Goal: Task Accomplishment & Management: Complete application form

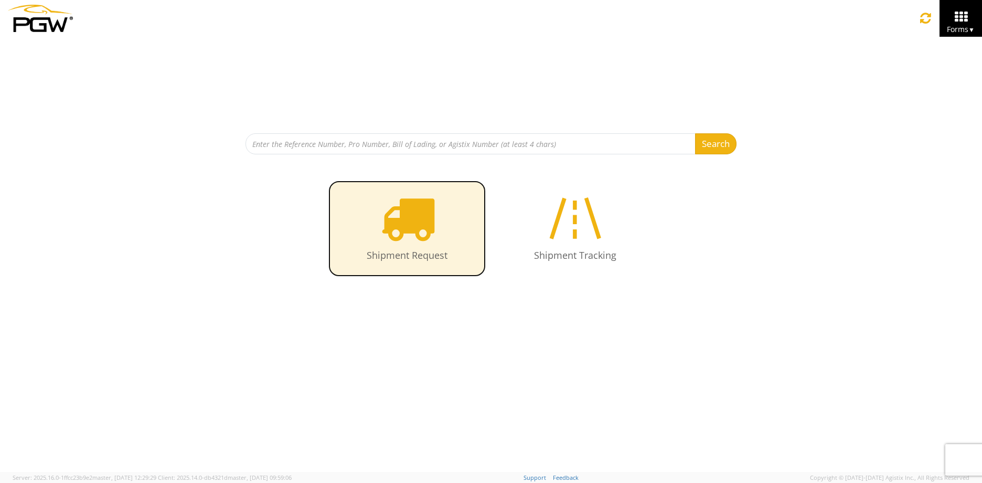
click at [410, 221] on icon at bounding box center [407, 218] width 54 height 54
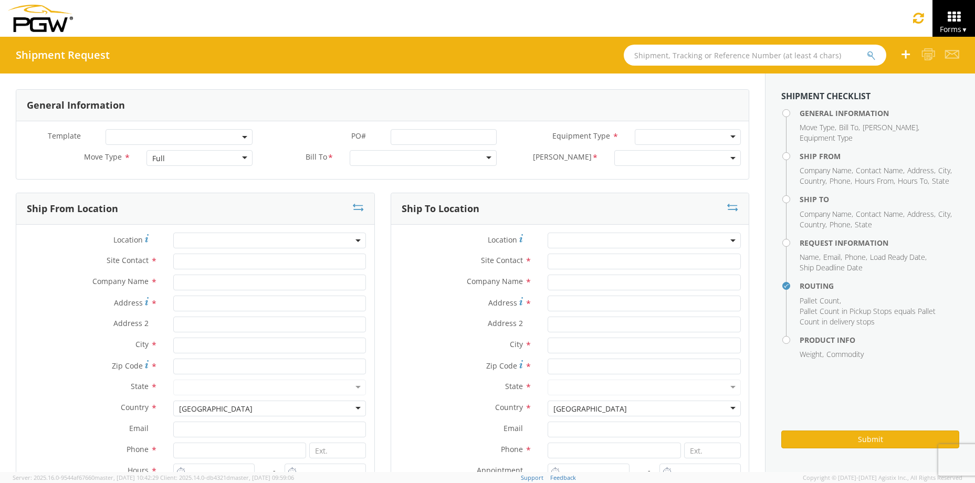
click at [224, 158] on div "Full" at bounding box center [199, 158] width 107 height 16
click at [405, 158] on div at bounding box center [423, 158] width 147 height 16
click at [484, 158] on div at bounding box center [423, 158] width 147 height 16
click at [483, 157] on div at bounding box center [423, 158] width 147 height 16
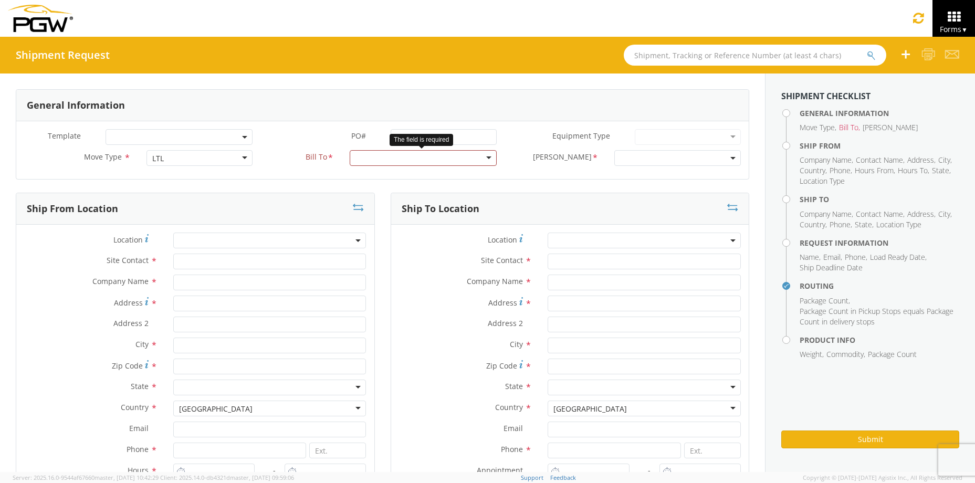
click at [489, 156] on div at bounding box center [423, 158] width 147 height 16
click at [481, 157] on div at bounding box center [423, 158] width 147 height 16
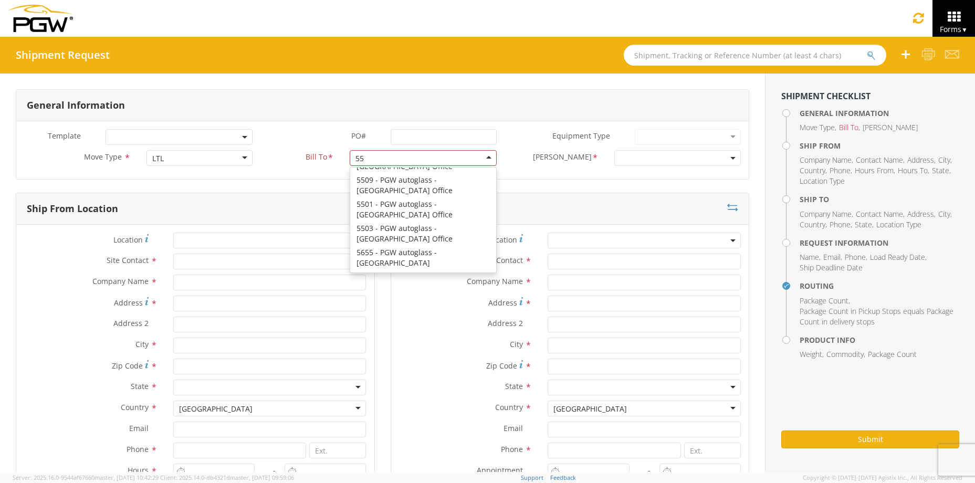
scroll to position [3, 0]
type input "5512"
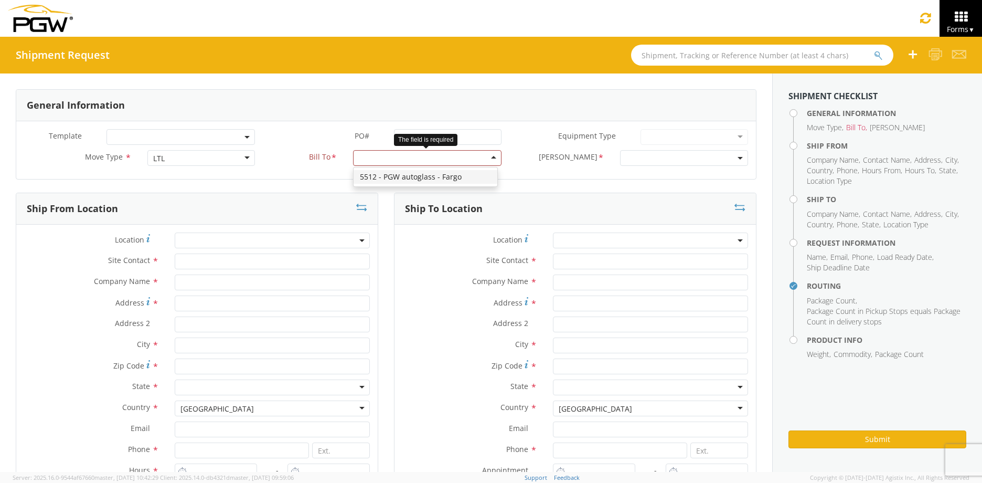
scroll to position [0, 0]
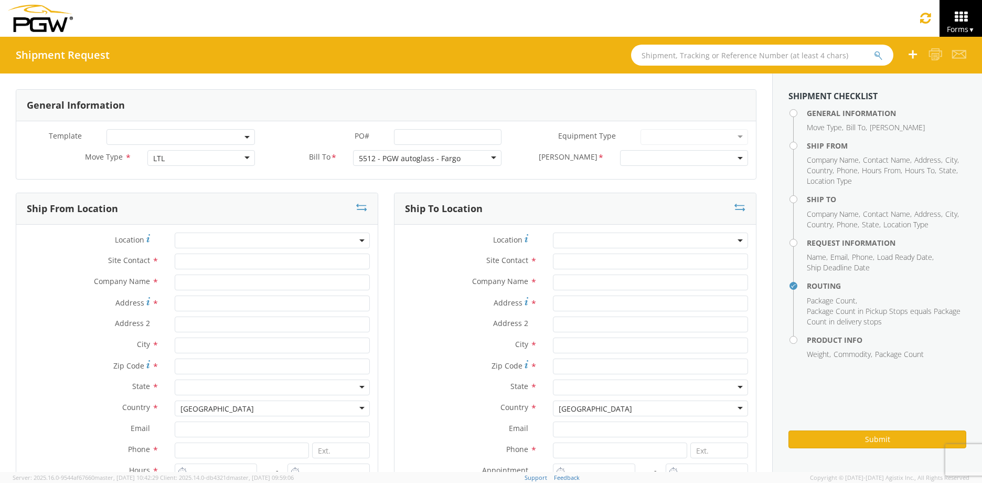
click at [738, 157] on b at bounding box center [740, 158] width 5 height 3
click at [712, 175] on input "search" at bounding box center [683, 175] width 121 height 16
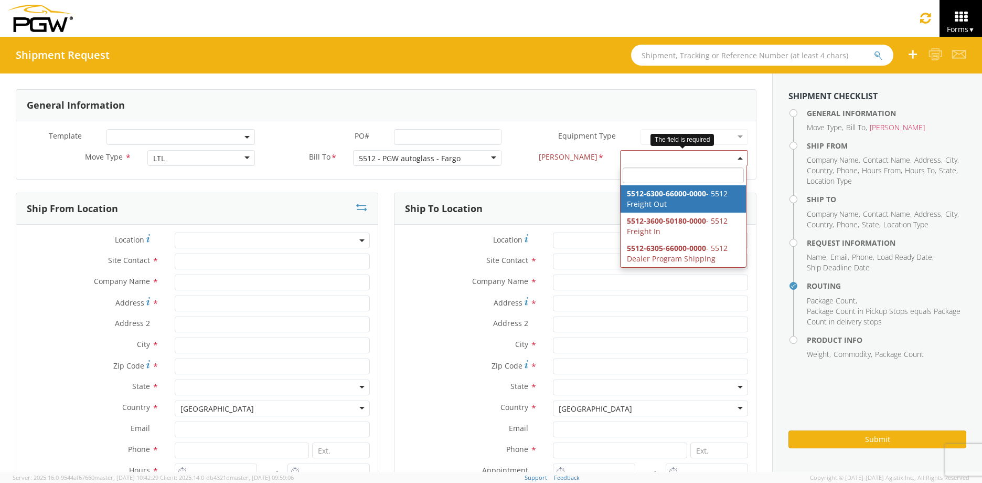
select select "5512-6300-66000-0000"
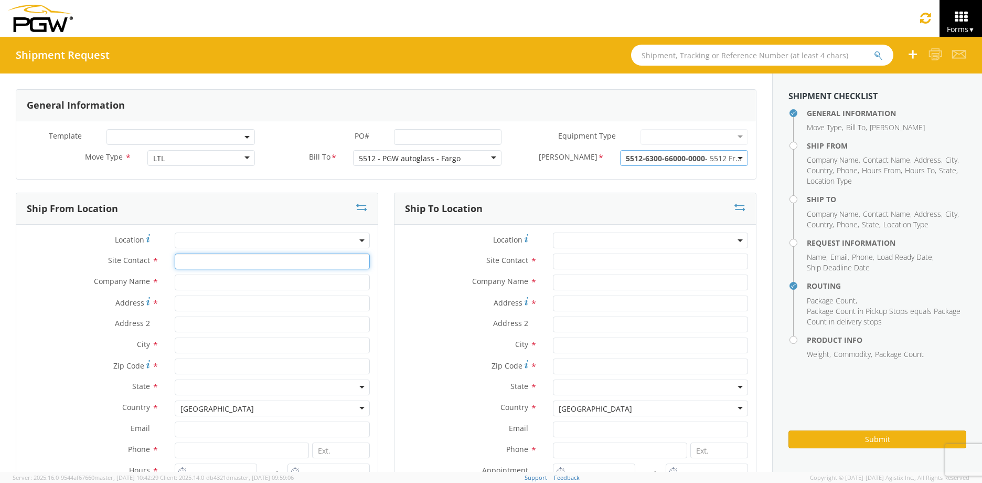
click at [199, 259] on input "text" at bounding box center [272, 261] width 195 height 16
drag, startPoint x: 190, startPoint y: 295, endPoint x: 195, endPoint y: 291, distance: 6.3
click at [192, 294] on div "Company Name *" at bounding box center [197, 284] width 362 height 21
click at [199, 286] on input "text" at bounding box center [272, 282] width 195 height 16
type input "PGW Auto Glass"
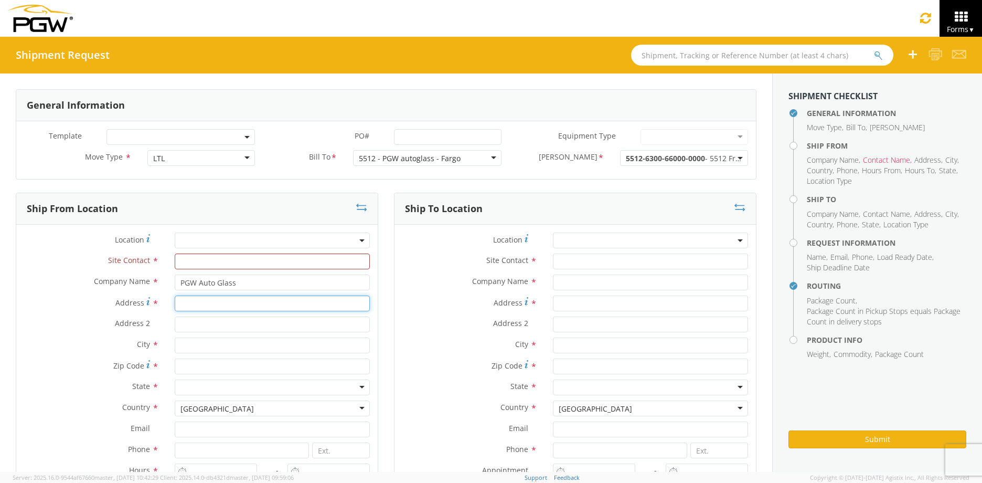
type input "601 11th Ave Ne"
type input "Unit A"
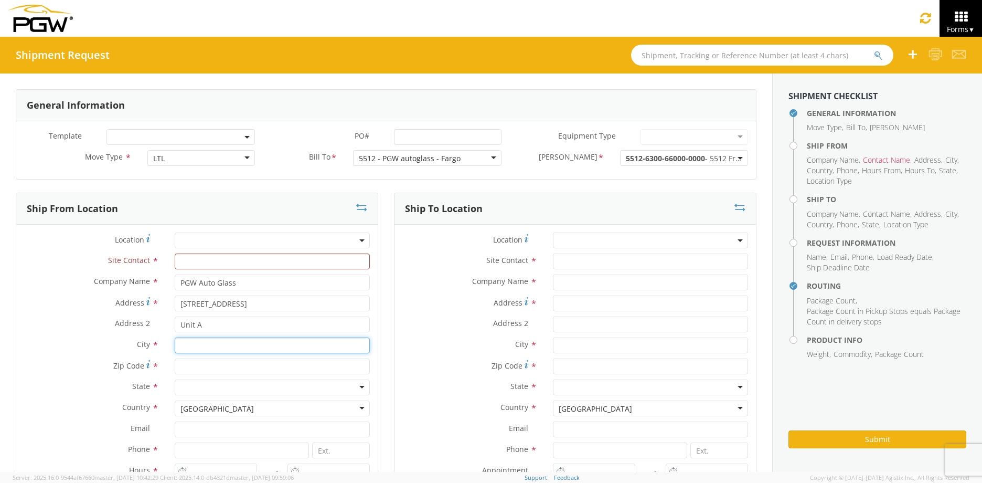
type input "West Fargo"
type input "58078"
type input "TMELVIN@PGWAG.COM"
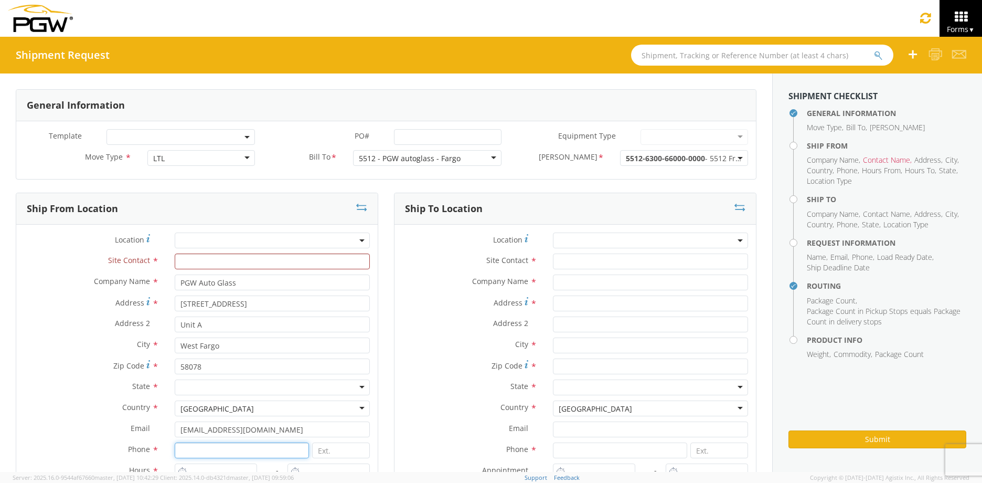
type input "7012191351"
type input "PGW Auto Glass"
type input "601 11th Ave Ne"
type input "Unit A"
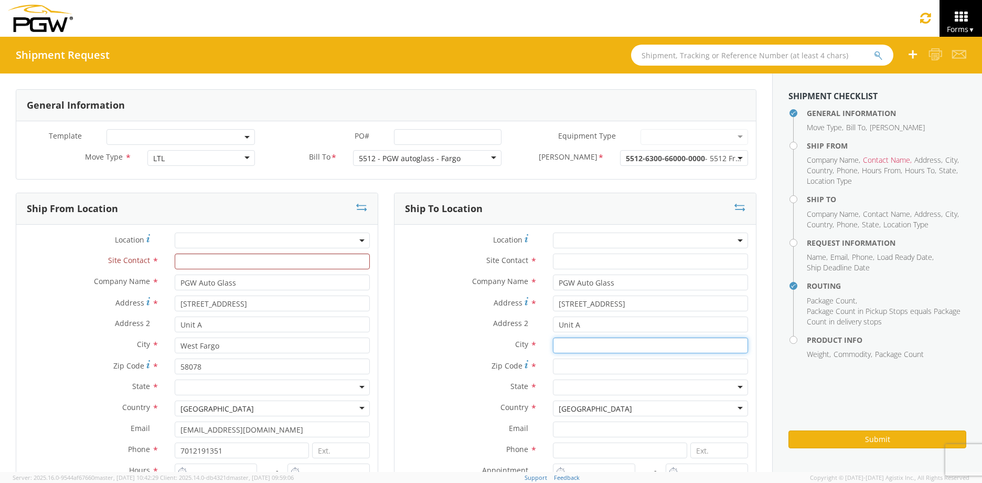
type input "West Fargo"
type input "58078"
type input "TMELVIN@PGWAG.COM"
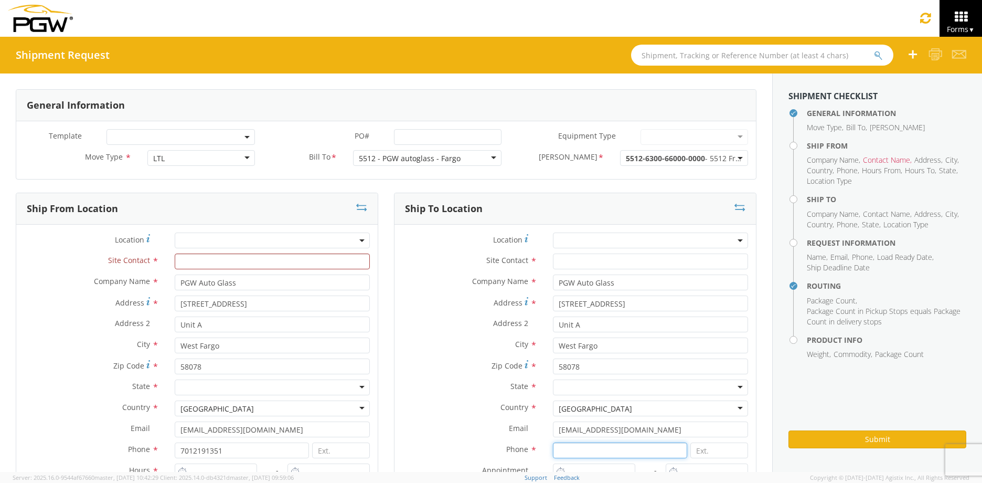
type input "7012191351"
type input "PGW Auto Glass"
type input "Thomas james Melvin"
type input "TMELVIN@PGWAG.COM"
type input "7012191351"
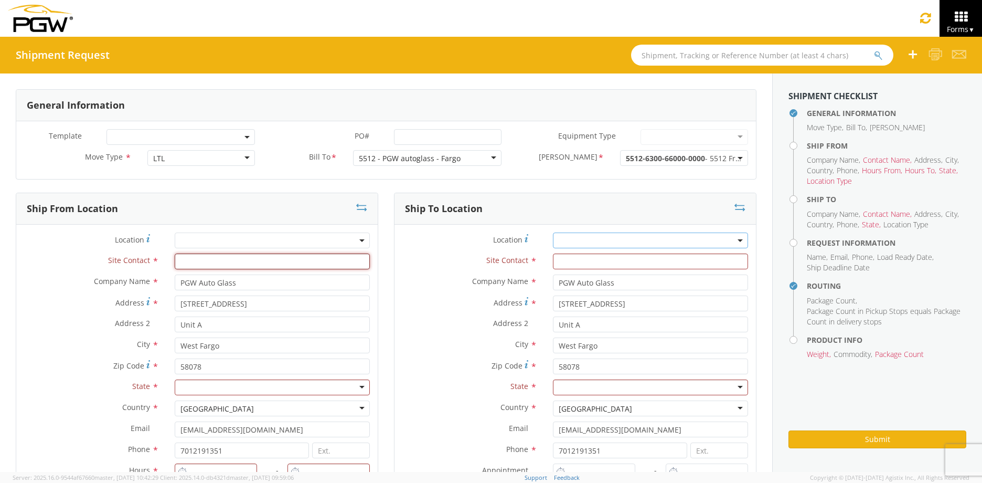
click at [230, 263] on input "text" at bounding box center [272, 261] width 195 height 16
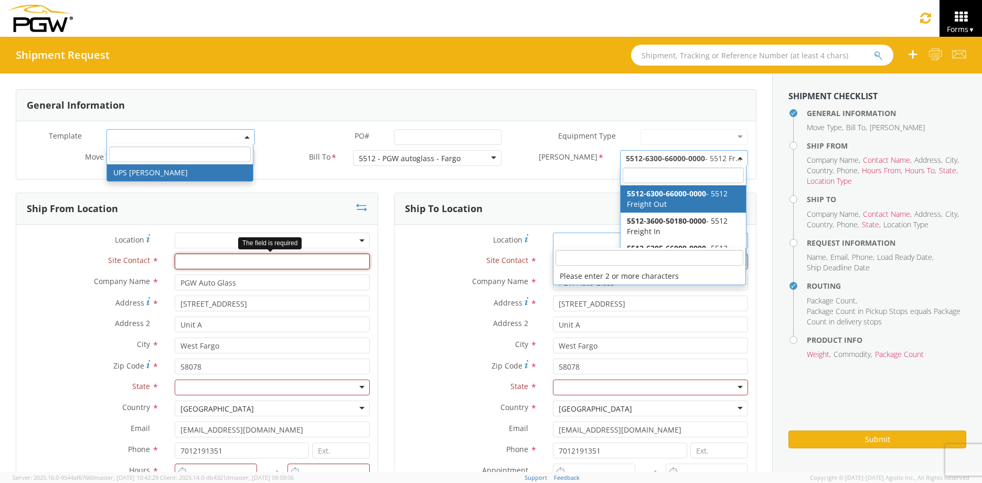
click at [230, 263] on input "text" at bounding box center [272, 261] width 195 height 16
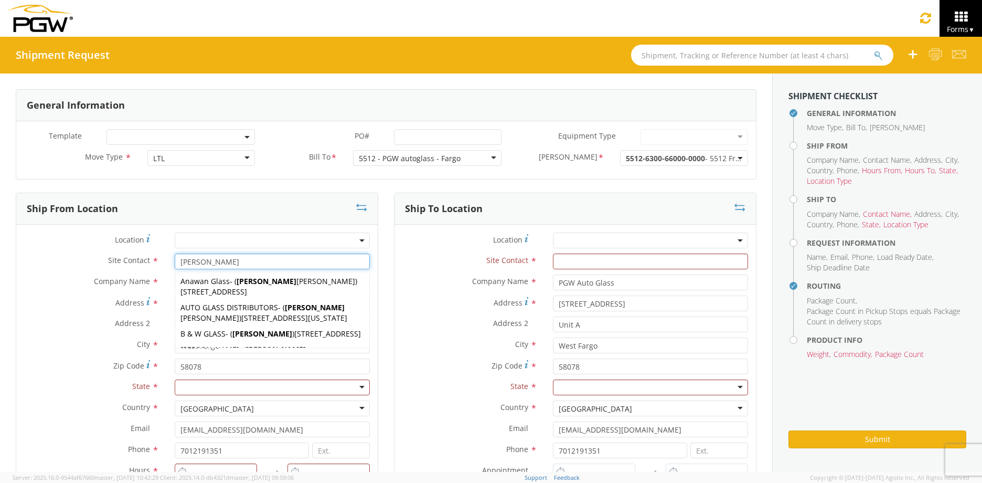
type input "Tom"
click at [75, 265] on label "Site Contact *" at bounding box center [91, 260] width 151 height 14
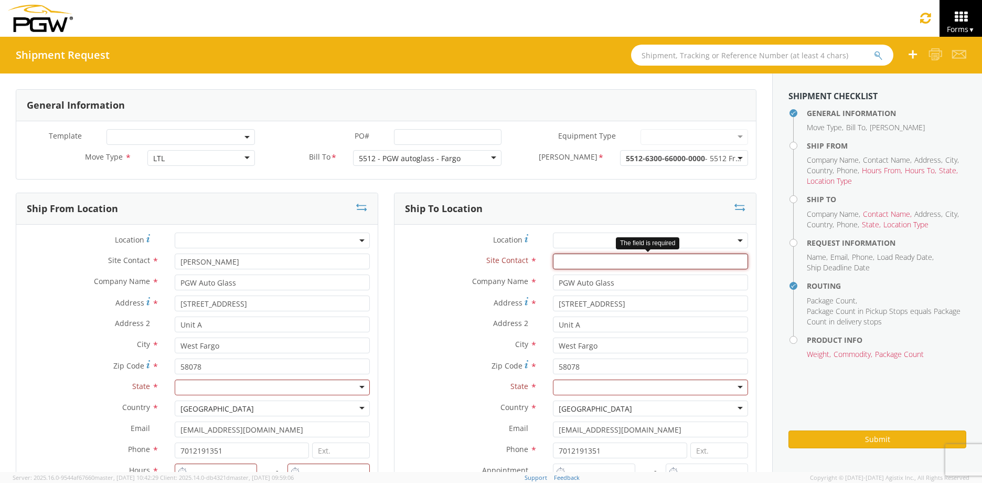
click at [574, 260] on input "text" at bounding box center [650, 261] width 195 height 16
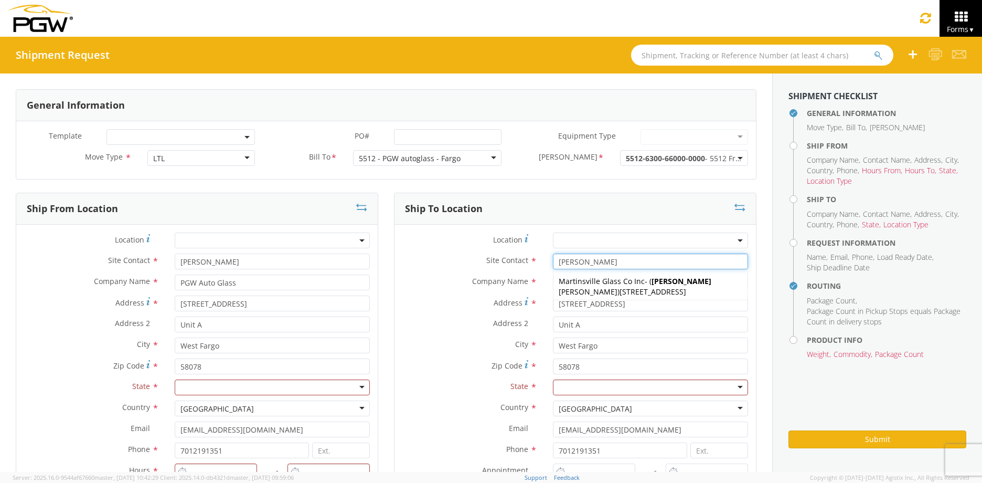
type input "Rhonda"
click at [461, 270] on div "Site Contact * Rhonda Rhonda Martinsville Glass Co Inc - ( RHONDA HOPKINS ) 408…" at bounding box center [576, 263] width 362 height 21
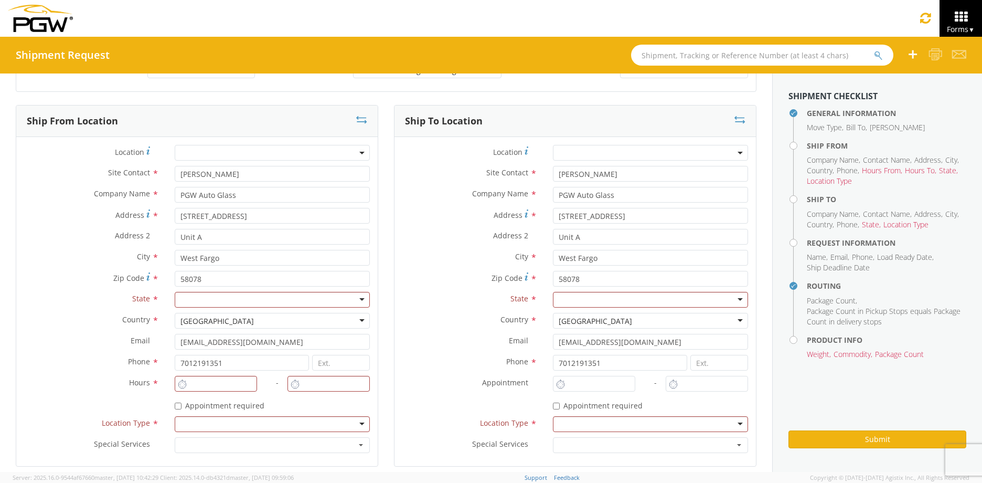
scroll to position [157, 0]
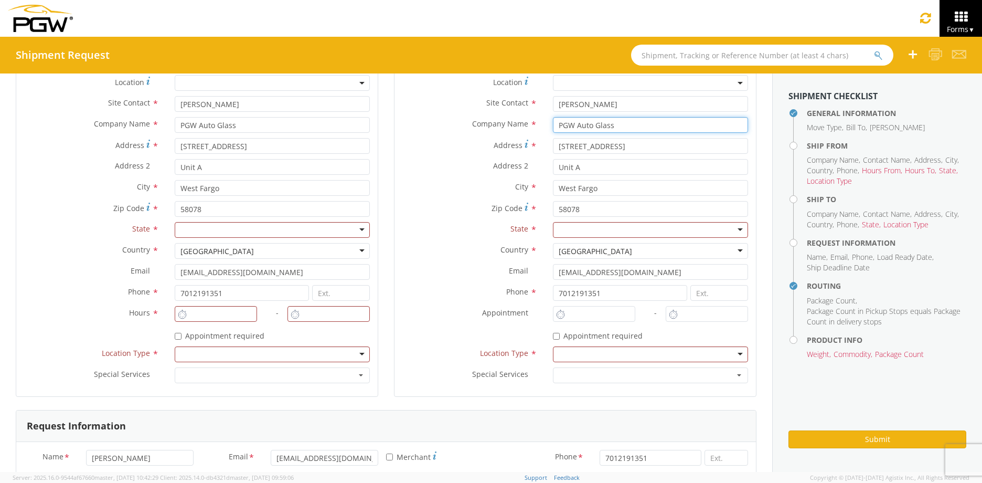
drag, startPoint x: 620, startPoint y: 123, endPoint x: 475, endPoint y: 123, distance: 144.3
click at [475, 123] on div "Company Name * PGW Auto Glass searching..." at bounding box center [576, 125] width 362 height 16
type input "All America City Glass"
click at [475, 150] on label "Address *" at bounding box center [470, 145] width 151 height 14
click at [553, 150] on input "601 11th Ave Ne" at bounding box center [650, 146] width 195 height 16
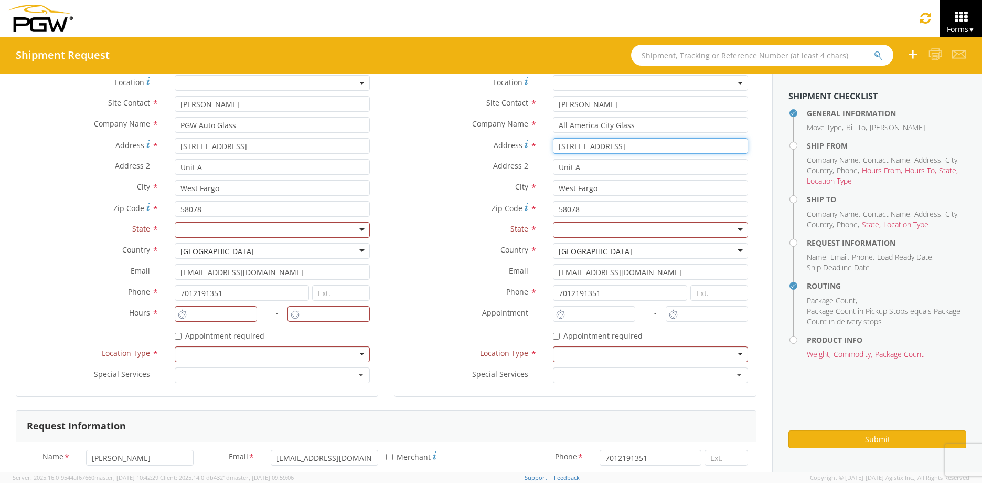
drag, startPoint x: 631, startPoint y: 143, endPoint x: 407, endPoint y: 125, distance: 224.3
click at [395, 122] on div "Location * Site Contact * Rhonda Rhonda Martinsville Glass Co Inc - ( RHONDA HO…" at bounding box center [576, 231] width 362 height 313
type input "615 31st AVE SW"
drag, startPoint x: 598, startPoint y: 172, endPoint x: 519, endPoint y: 164, distance: 79.7
click at [514, 164] on div "Address 2 * Unit A" at bounding box center [576, 167] width 362 height 16
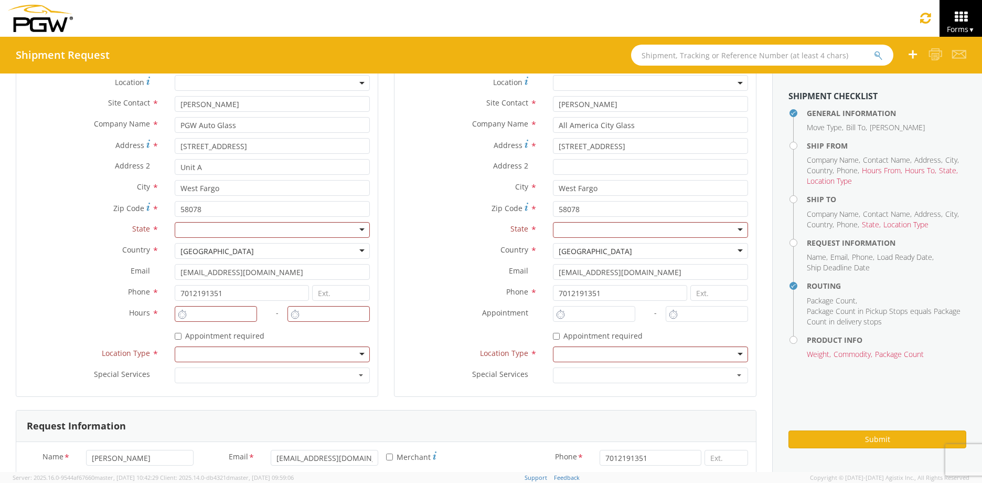
drag, startPoint x: 530, startPoint y: 179, endPoint x: 599, endPoint y: 185, distance: 69.0
click at [531, 179] on div "Address 2 *" at bounding box center [576, 169] width 362 height 21
drag, startPoint x: 633, startPoint y: 187, endPoint x: 466, endPoint y: 181, distance: 167.5
click at [466, 181] on div "City * West Fargo West Fargo West Fargo Auto Body & Glass - ( Shipping Receivin…" at bounding box center [576, 188] width 362 height 16
type input "Minot"
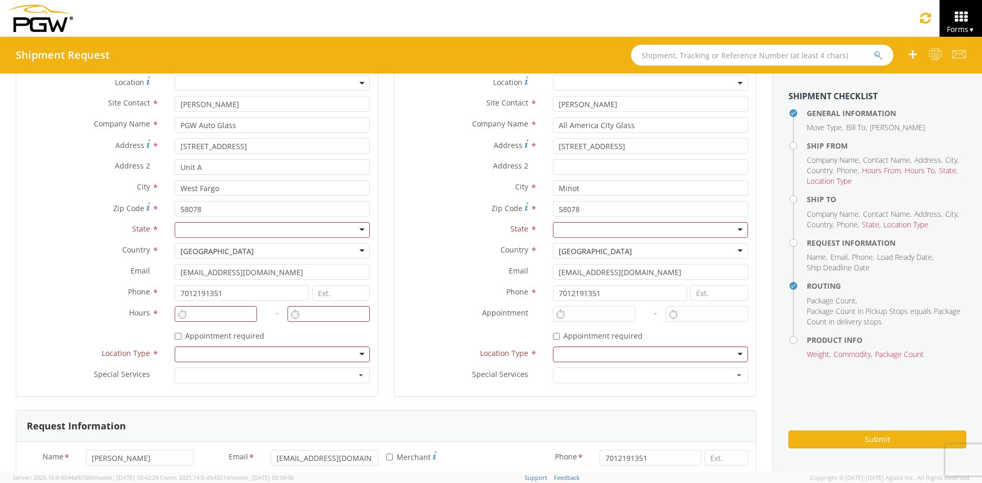
click at [475, 188] on label "City *" at bounding box center [470, 187] width 151 height 14
drag, startPoint x: 608, startPoint y: 205, endPoint x: 427, endPoint y: 206, distance: 181.1
click at [426, 206] on div "Zip Code * 58078" at bounding box center [576, 209] width 362 height 16
type input "58701"
click at [485, 216] on div "Zip Code * 58701" at bounding box center [576, 209] width 362 height 16
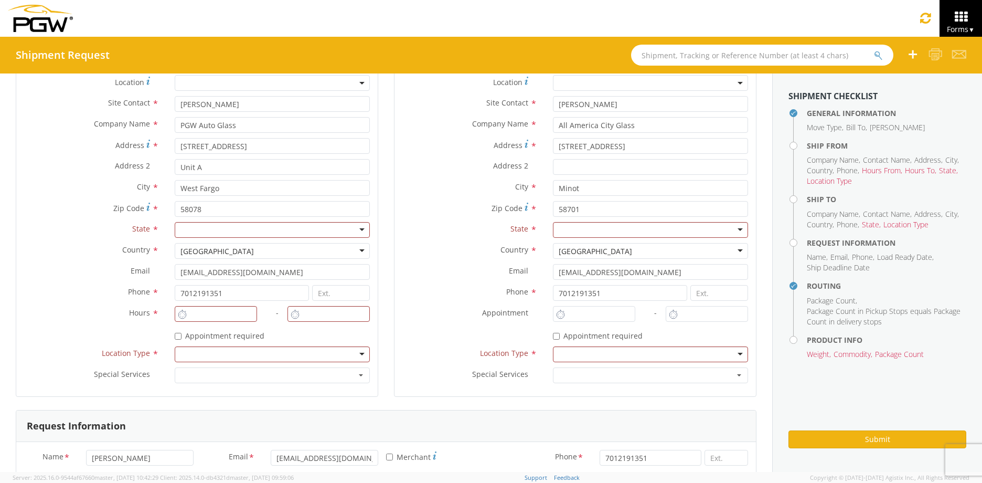
click at [564, 234] on div at bounding box center [650, 230] width 195 height 16
type input "n"
drag, startPoint x: 641, startPoint y: 268, endPoint x: 422, endPoint y: 268, distance: 218.3
click at [422, 268] on div "Email * TMELVIN@PGWAG.COM" at bounding box center [576, 272] width 362 height 16
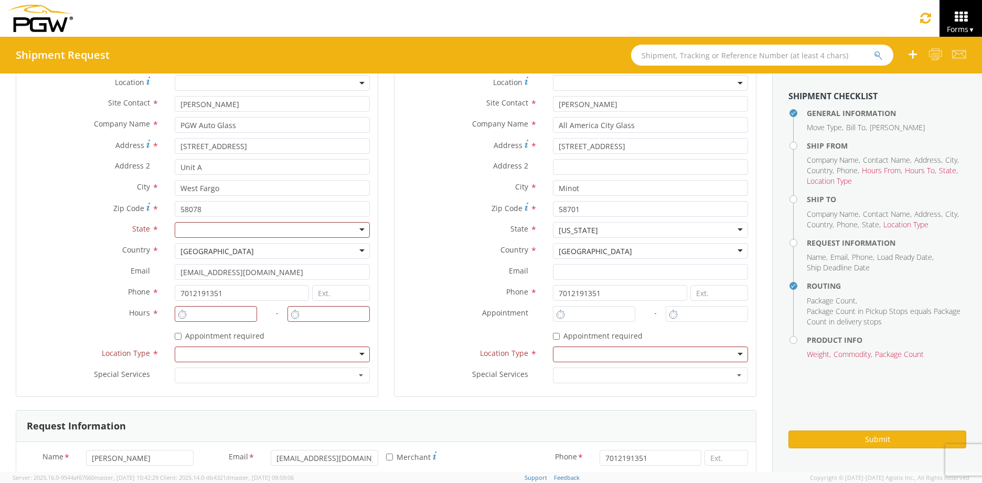
click at [403, 285] on label "Phone *" at bounding box center [470, 292] width 151 height 14
click at [568, 349] on div "Location * Site Contact * Rhonda Rhonda Martinsville Glass Co Inc - ( RHONDA HO…" at bounding box center [576, 231] width 362 height 313
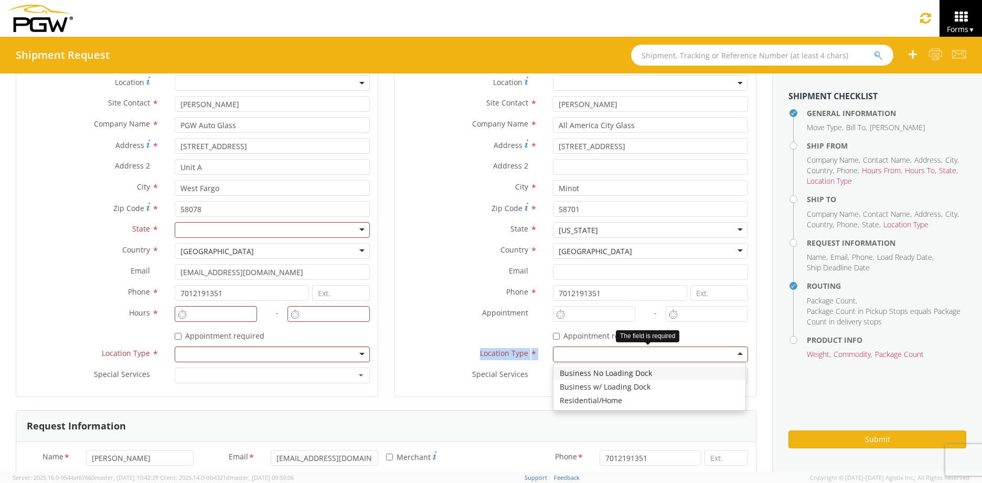
click at [568, 350] on div at bounding box center [650, 354] width 195 height 16
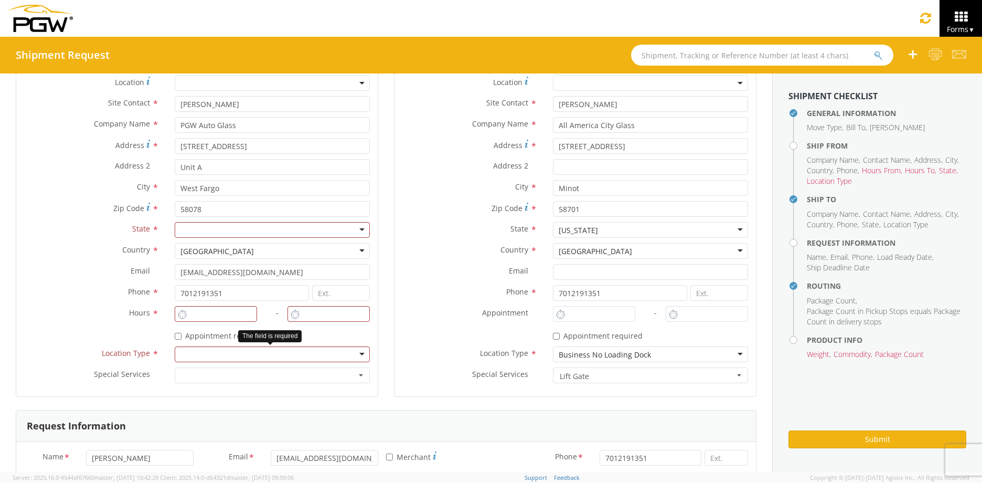
click at [336, 351] on div at bounding box center [272, 354] width 195 height 16
type input "8:00 AM"
type input "9:00 AM"
click at [223, 312] on input "8:00 AM" at bounding box center [216, 314] width 82 height 16
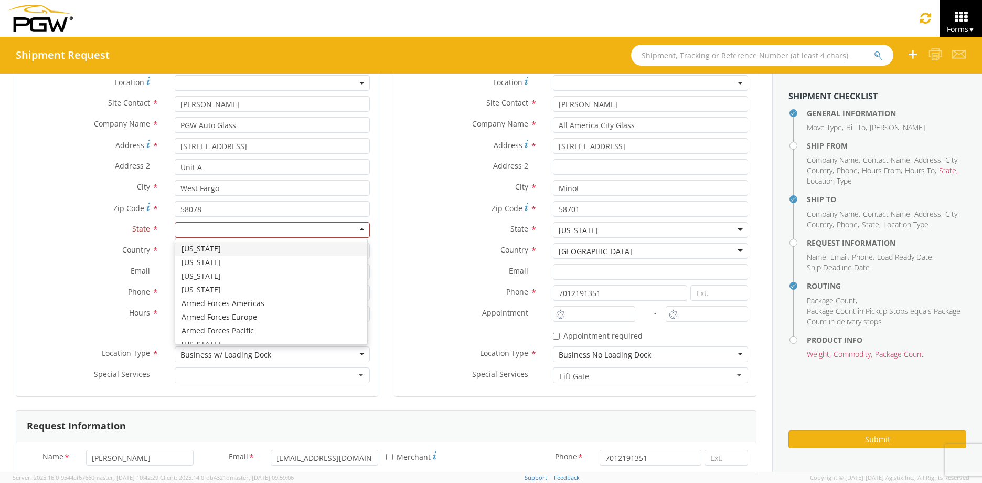
click at [197, 222] on div at bounding box center [272, 230] width 195 height 16
type input "n"
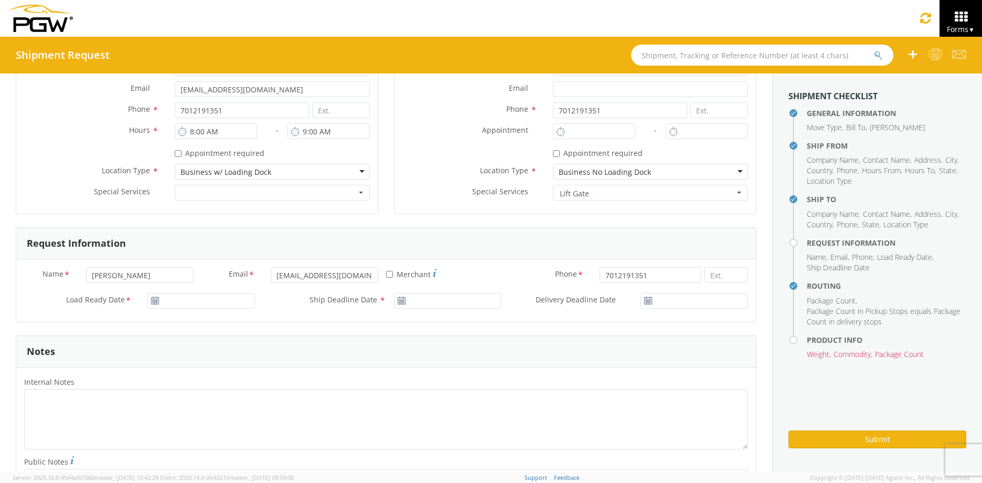
scroll to position [367, 0]
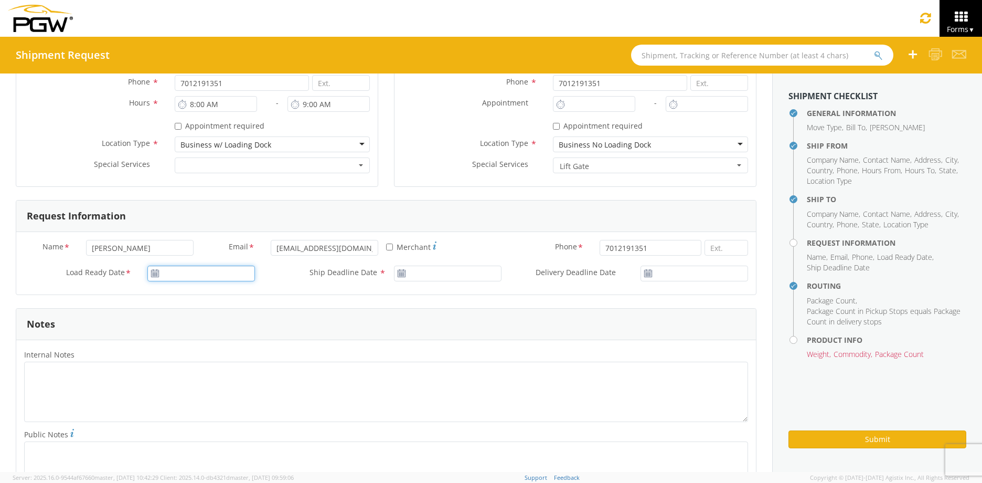
type input "08/13/2025"
click at [170, 272] on input "08/13/2025" at bounding box center [201, 274] width 108 height 16
click at [219, 358] on td "13" at bounding box center [220, 356] width 22 height 16
type input "08/13/2025"
click at [449, 278] on input "08/13/2025" at bounding box center [448, 274] width 108 height 16
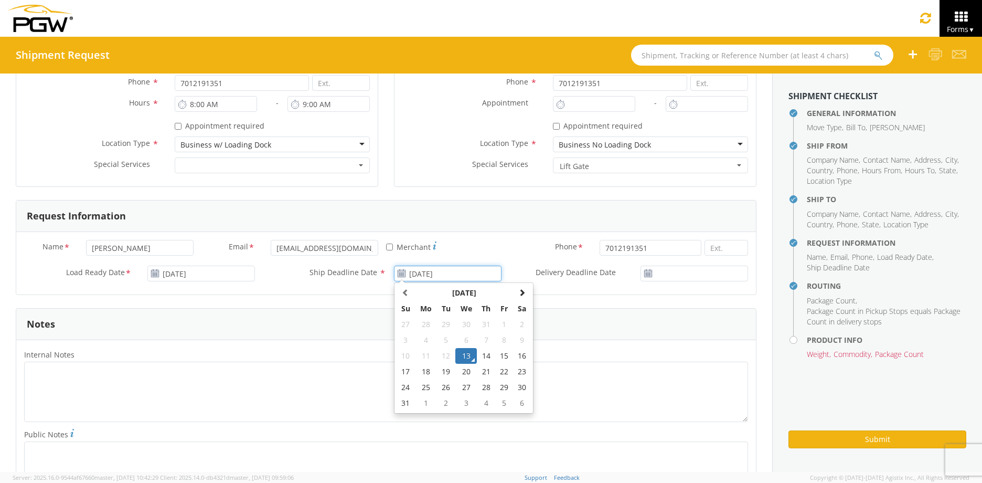
click at [462, 352] on td "13" at bounding box center [467, 356] width 22 height 16
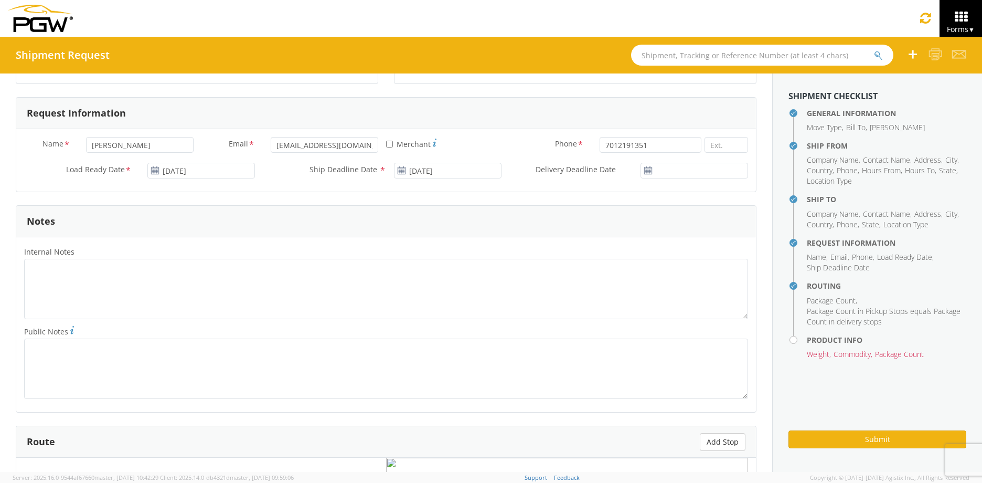
scroll to position [472, 0]
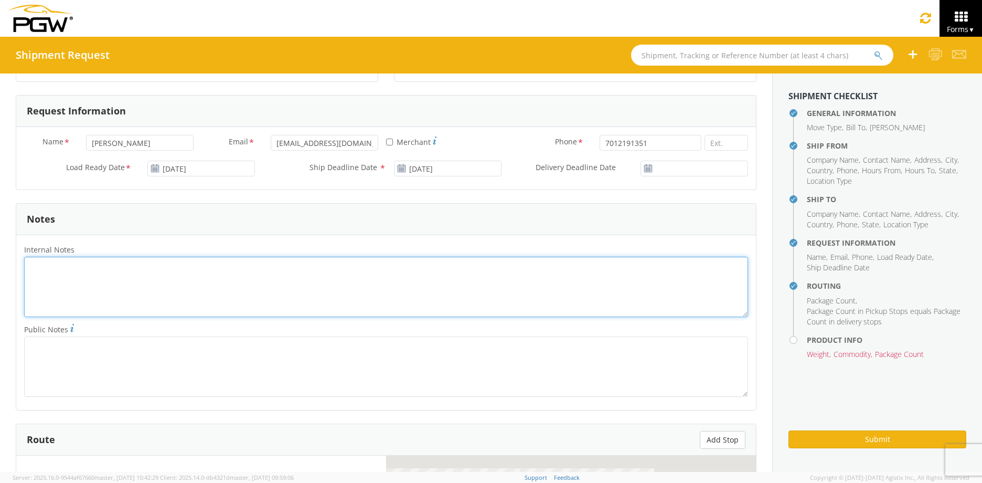
click at [174, 277] on textarea "Internal Notes *" at bounding box center [386, 287] width 724 height 60
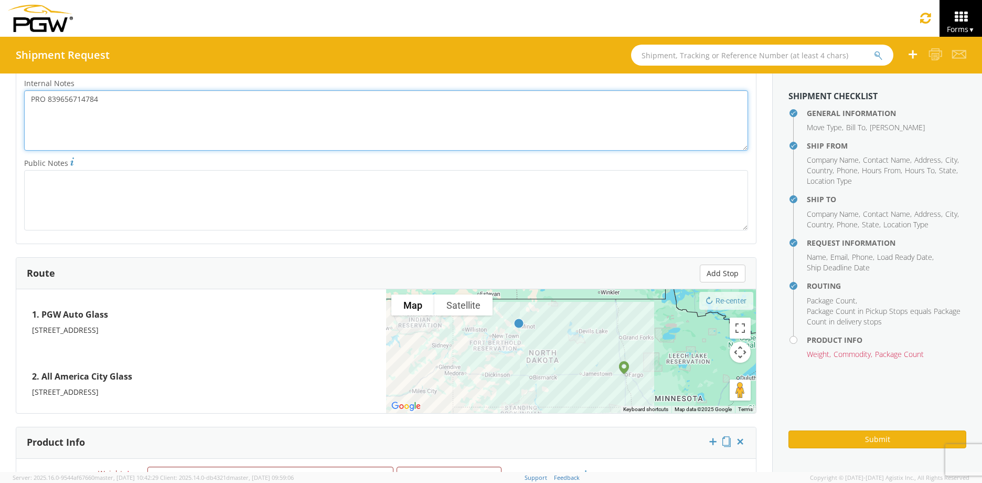
scroll to position [834, 0]
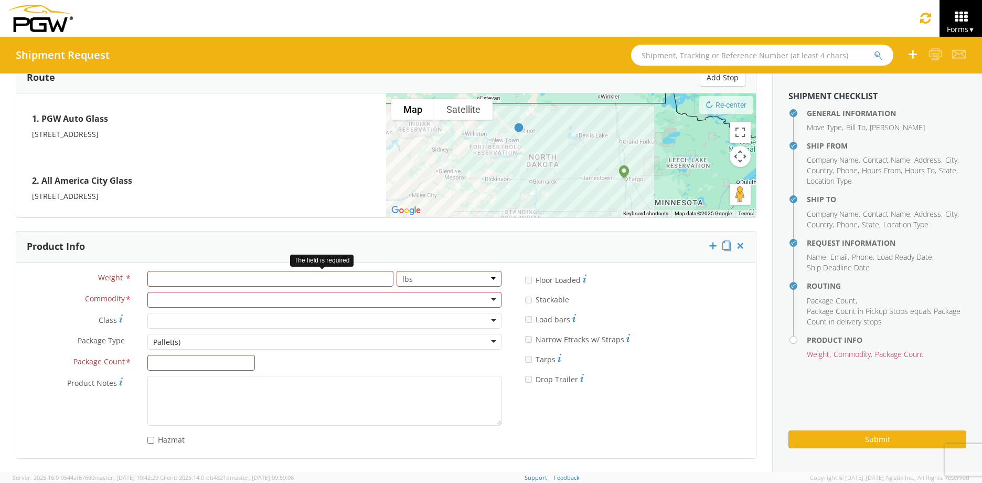
type textarea "PRO 839656714784"
click at [207, 277] on input "number" at bounding box center [270, 279] width 246 height 16
type input "87"
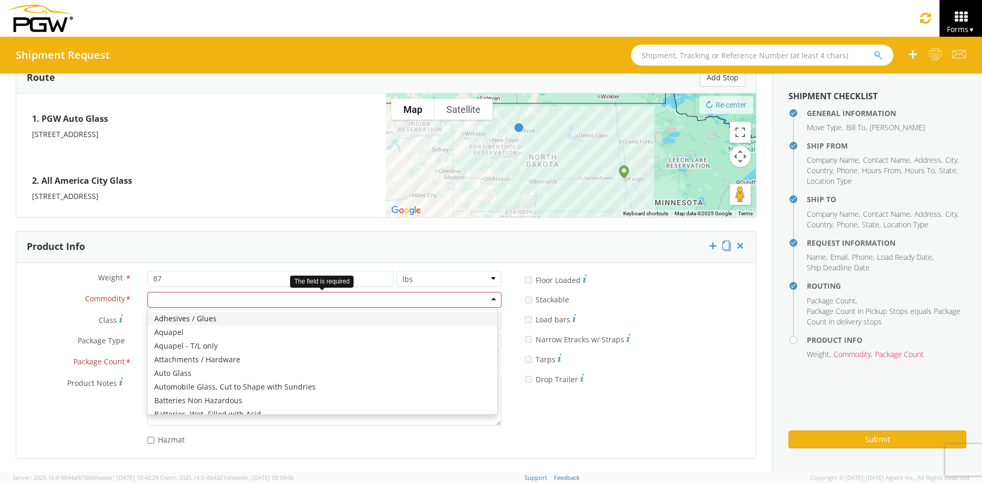
click at [200, 300] on div at bounding box center [324, 300] width 354 height 16
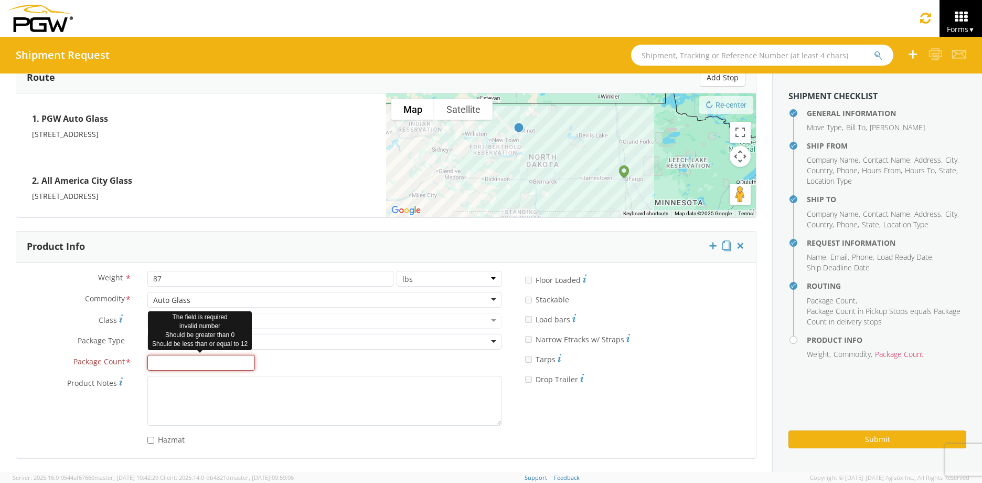
click at [189, 357] on input "Package Count *" at bounding box center [201, 363] width 108 height 16
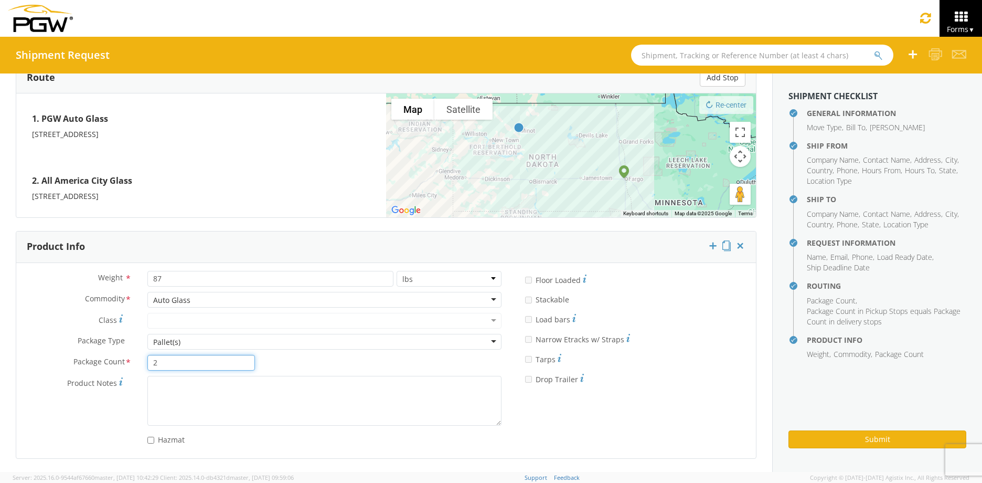
type input "2"
drag, startPoint x: 206, startPoint y: 342, endPoint x: 220, endPoint y: 341, distance: 13.7
click at [218, 342] on div "Pallet(s)" at bounding box center [324, 342] width 354 height 16
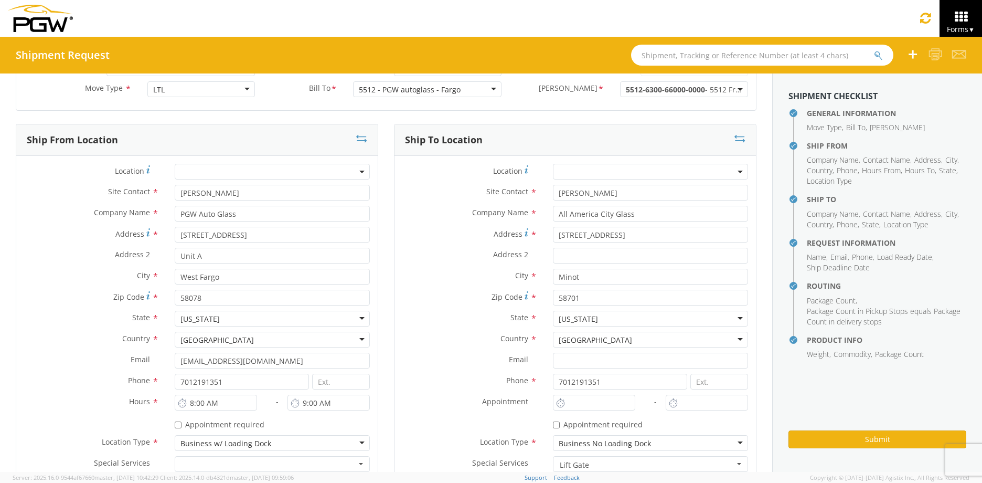
scroll to position [0, 0]
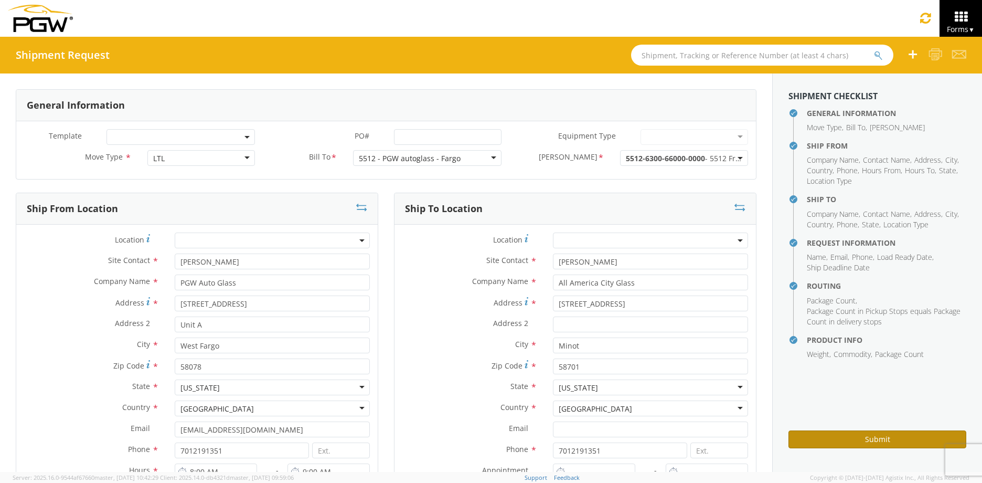
click at [822, 437] on button "Submit" at bounding box center [878, 439] width 178 height 18
